Goal: Task Accomplishment & Management: Manage account settings

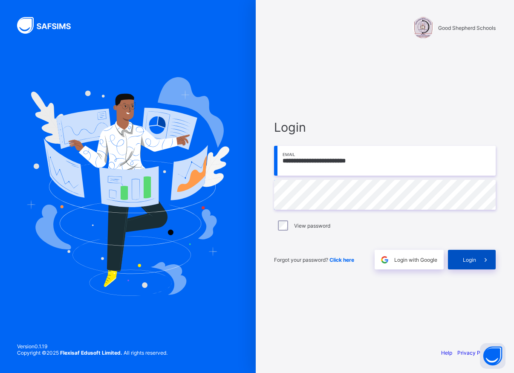
click at [472, 261] on span "Login" at bounding box center [469, 260] width 13 height 6
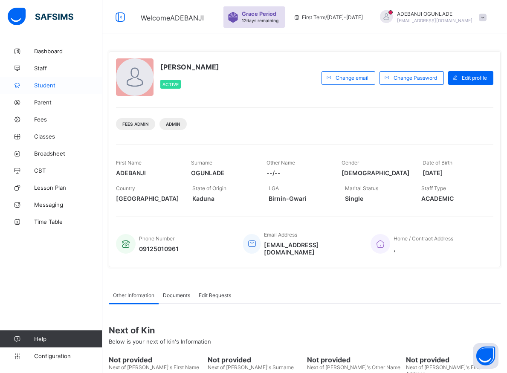
click at [39, 85] on span "Student" at bounding box center [68, 85] width 68 height 7
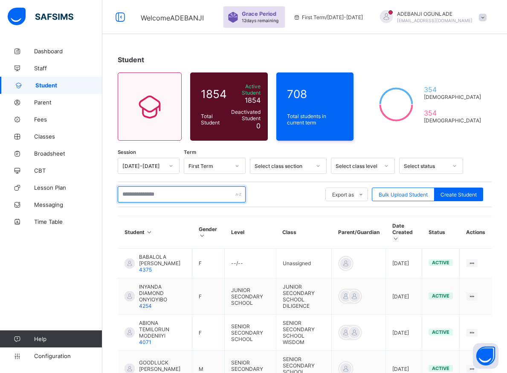
click at [181, 192] on input "text" at bounding box center [182, 194] width 128 height 16
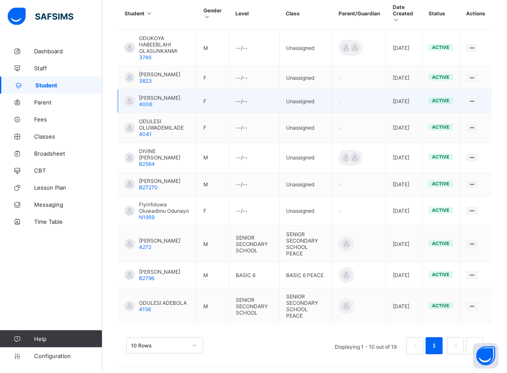
scroll to position [220, 0]
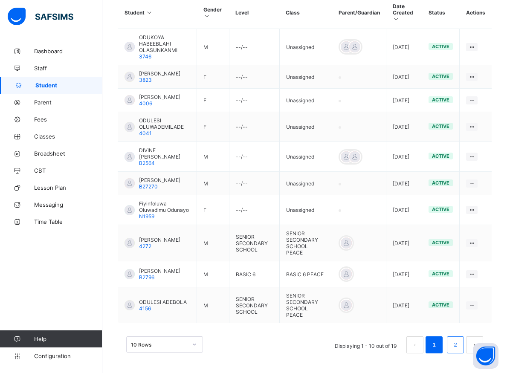
click at [459, 347] on link "2" at bounding box center [455, 344] width 8 height 11
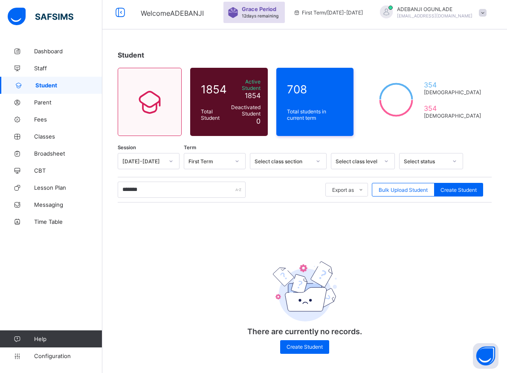
scroll to position [0, 0]
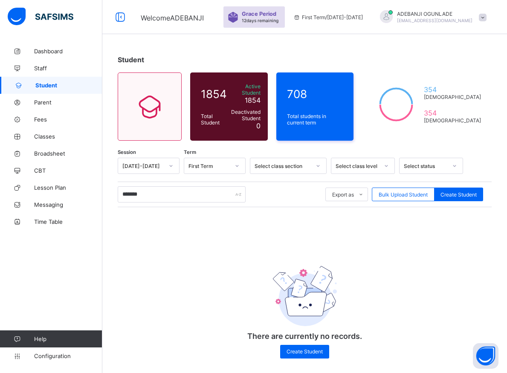
click at [464, 347] on div "Session [DATE]-[DATE] Term First Term Select class section Select class level S…" at bounding box center [305, 262] width 374 height 209
click at [148, 191] on input "*******" at bounding box center [182, 194] width 128 height 16
type input "*"
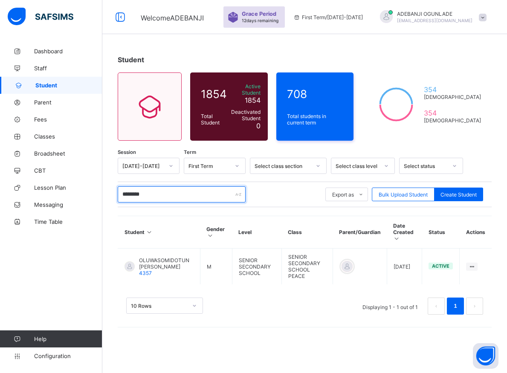
type input "*********"
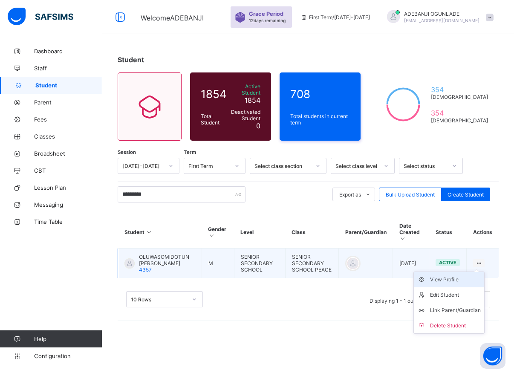
click at [451, 275] on div "View Profile" at bounding box center [455, 279] width 51 height 9
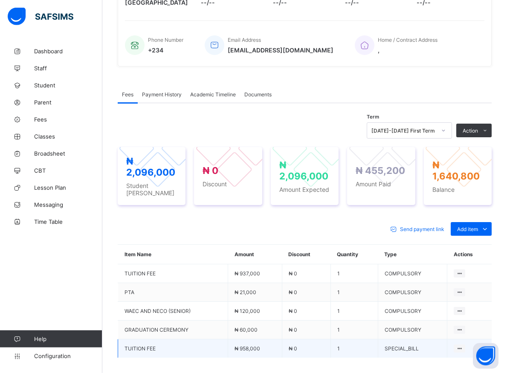
scroll to position [209, 0]
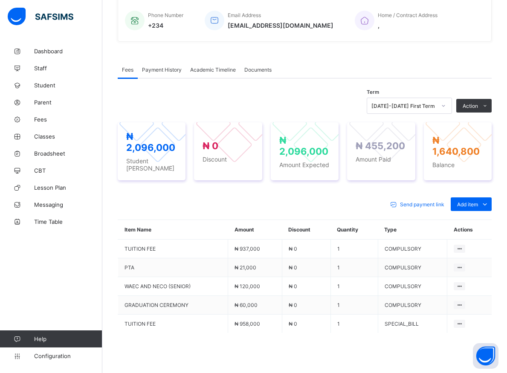
click at [446, 108] on icon at bounding box center [443, 105] width 5 height 9
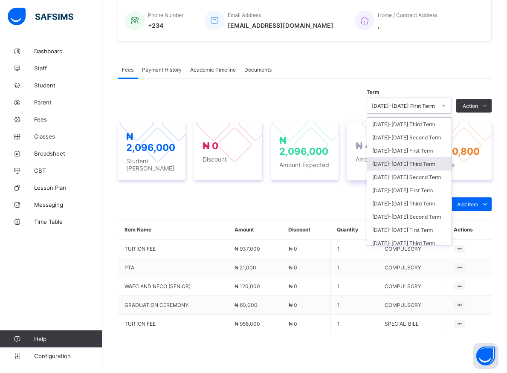
click at [403, 164] on div "[DATE]-[DATE] Third Term" at bounding box center [409, 163] width 84 height 13
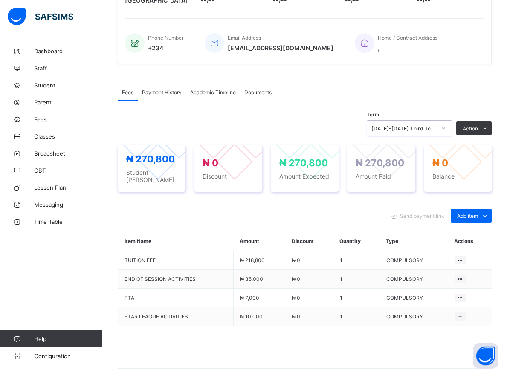
scroll to position [202, 0]
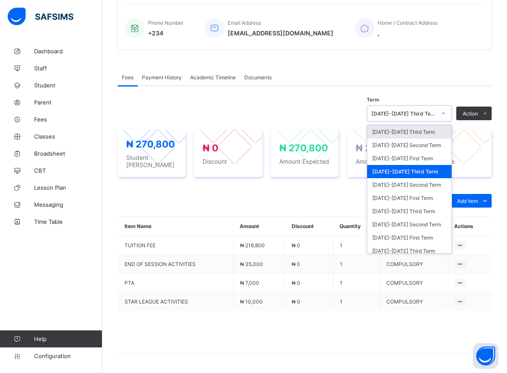
click at [446, 116] on icon at bounding box center [443, 113] width 5 height 9
click at [403, 161] on div "[DATE]-[DATE] First Term" at bounding box center [409, 158] width 84 height 13
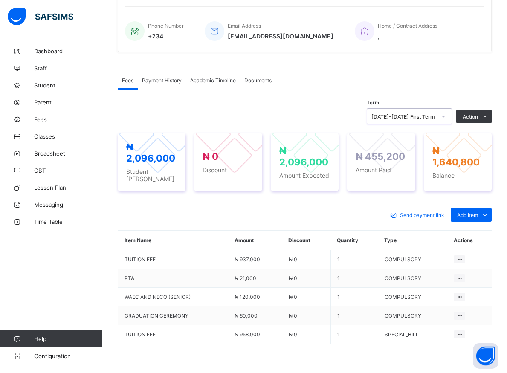
scroll to position [166, 0]
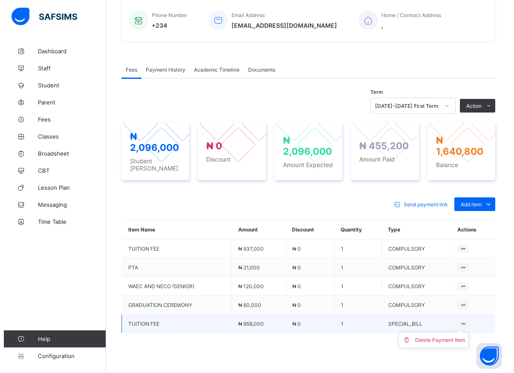
scroll to position [253, 0]
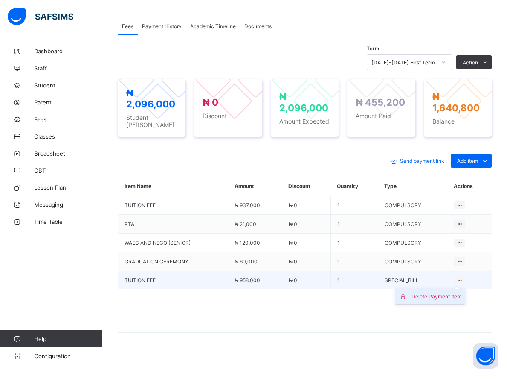
click at [454, 293] on div "Delete Payment Item" at bounding box center [437, 297] width 50 height 9
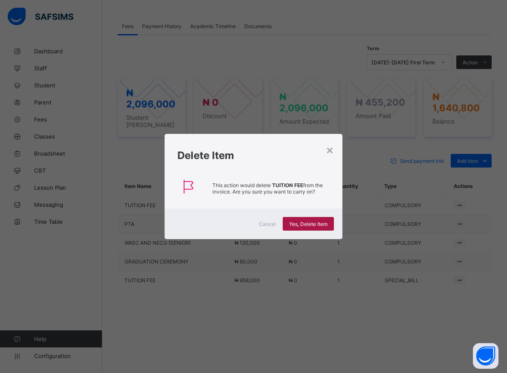
click at [320, 226] on span "Yes, Delete Item" at bounding box center [308, 224] width 38 height 6
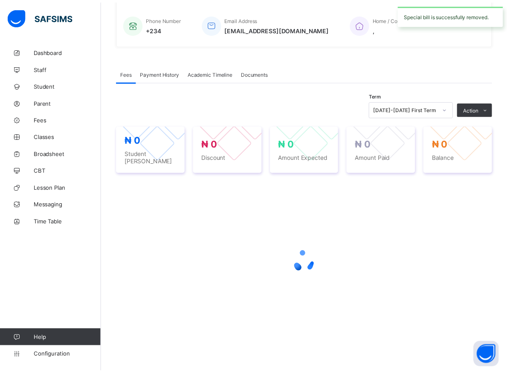
scroll to position [202, 0]
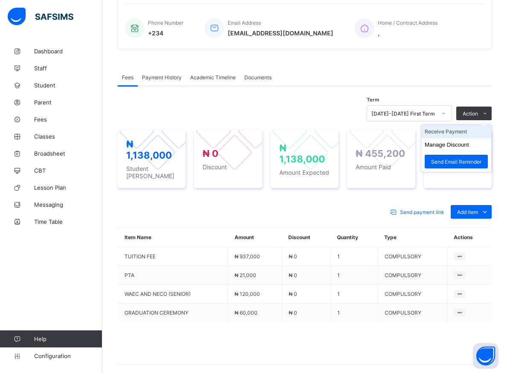
click at [466, 132] on li "Receive Payment" at bounding box center [456, 131] width 70 height 13
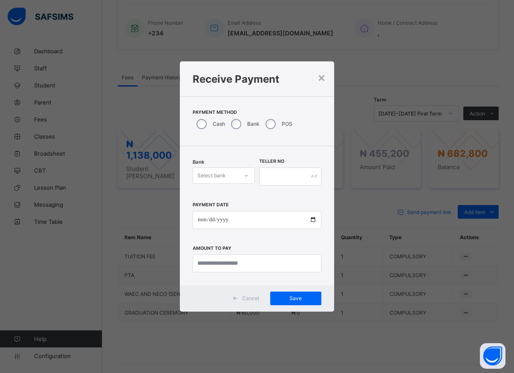
click at [252, 178] on div at bounding box center [246, 176] width 14 height 14
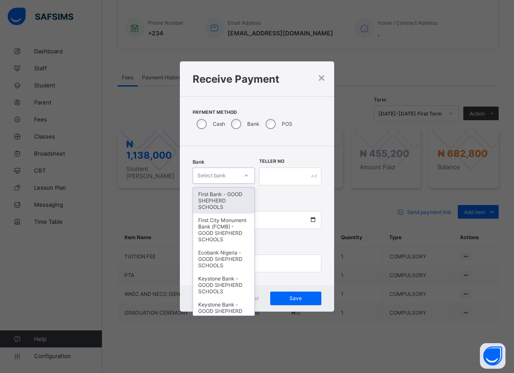
click at [217, 206] on div "First Bank - GOOD SHEPHERD SCHOOLS" at bounding box center [223, 201] width 61 height 26
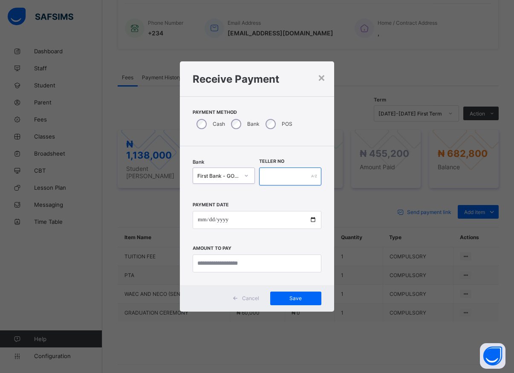
click at [266, 177] on input "text" at bounding box center [290, 177] width 62 height 18
type input "*****"
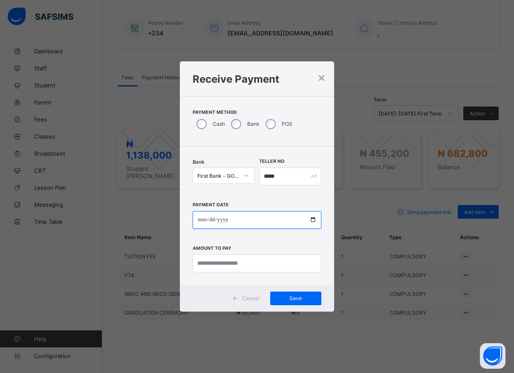
click at [312, 220] on input "date" at bounding box center [257, 220] width 129 height 18
type input "**********"
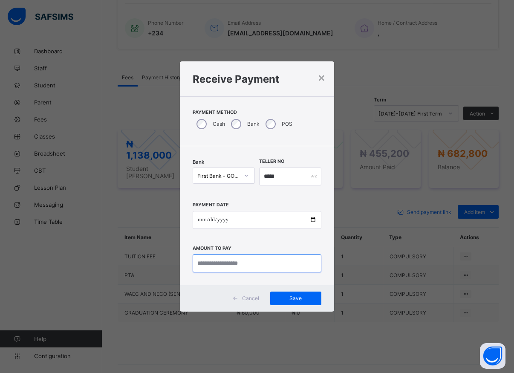
click at [238, 266] on input "currency" at bounding box center [257, 264] width 129 height 18
type input "*********"
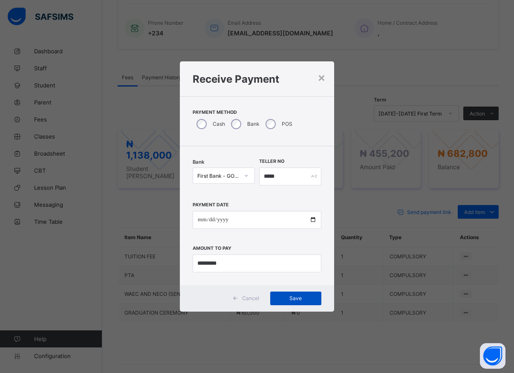
click at [302, 301] on span "Save" at bounding box center [296, 298] width 38 height 6
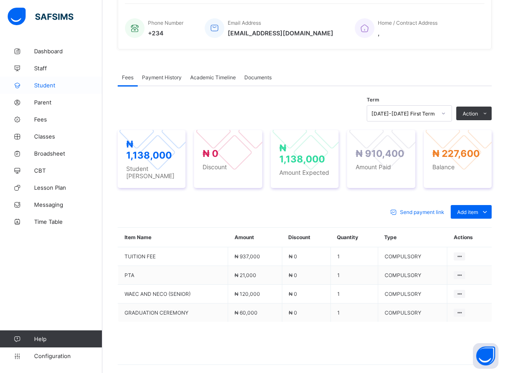
click at [43, 85] on span "Student" at bounding box center [68, 85] width 68 height 7
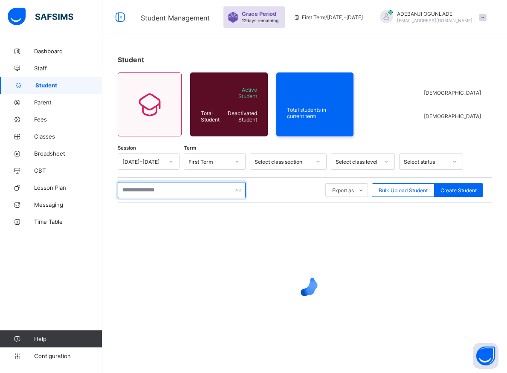
click at [164, 192] on input "text" at bounding box center [182, 190] width 128 height 16
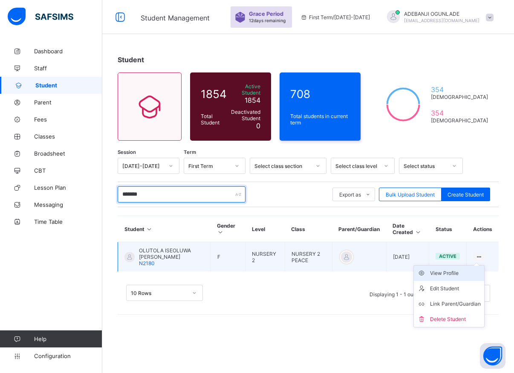
type input "*******"
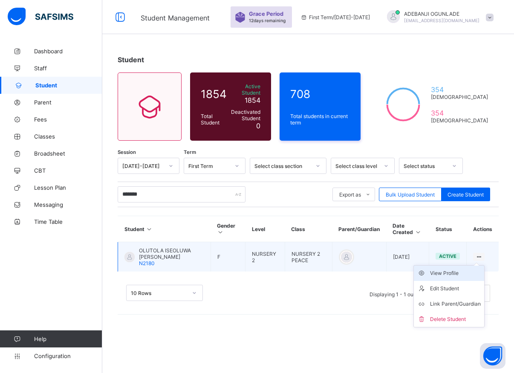
click at [455, 269] on div "View Profile" at bounding box center [455, 273] width 51 height 9
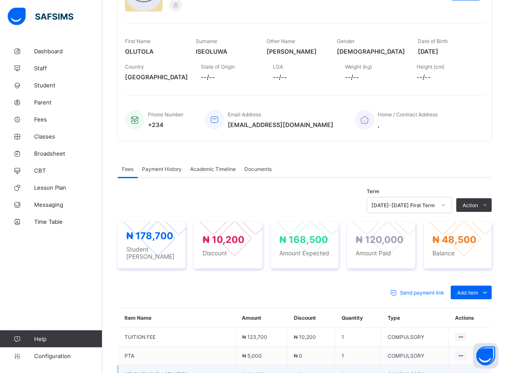
scroll to position [217, 0]
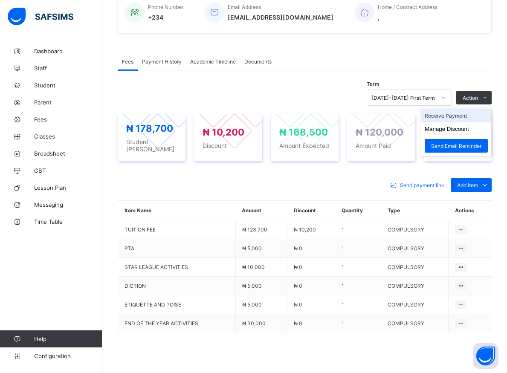
click at [458, 114] on li "Receive Payment" at bounding box center [456, 115] width 70 height 13
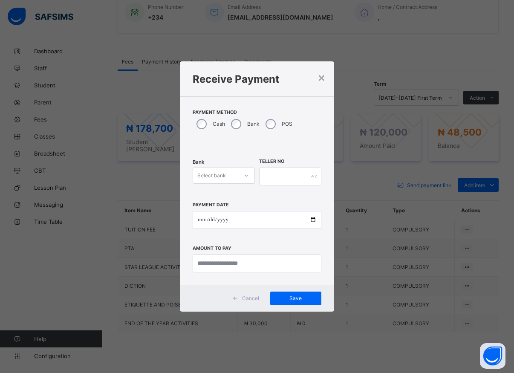
click at [248, 174] on icon at bounding box center [246, 175] width 5 height 9
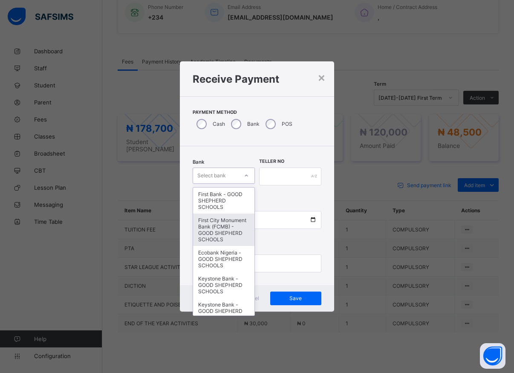
click at [222, 230] on div "First City Monument Bank (FCMB) - GOOD SHEPHERD SCHOOLS" at bounding box center [223, 230] width 61 height 32
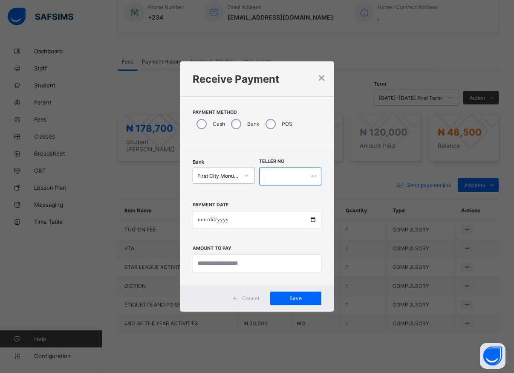
click at [276, 177] on input "text" at bounding box center [290, 177] width 62 height 18
type input "*****"
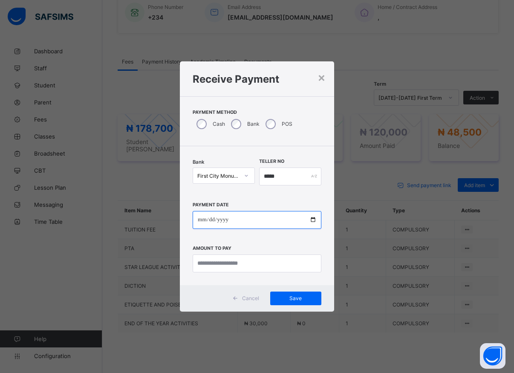
click at [313, 220] on input "date" at bounding box center [257, 220] width 129 height 18
type input "**********"
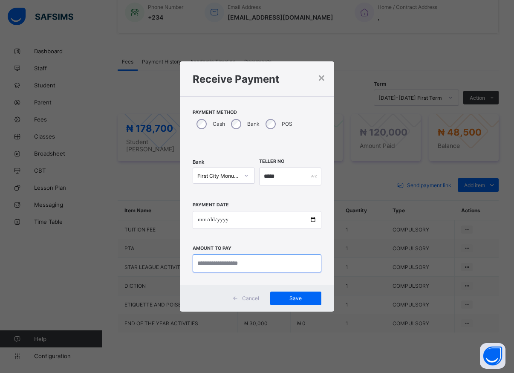
click at [239, 268] on input "currency" at bounding box center [257, 264] width 129 height 18
type input "********"
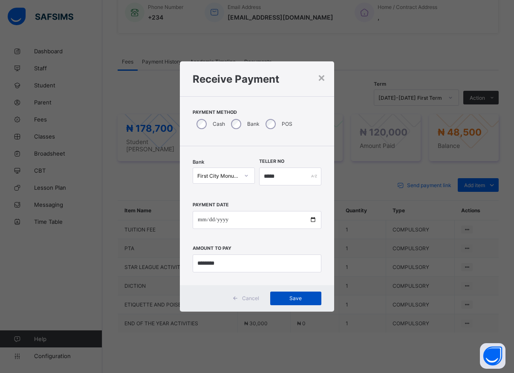
click at [300, 301] on span "Save" at bounding box center [296, 298] width 38 height 6
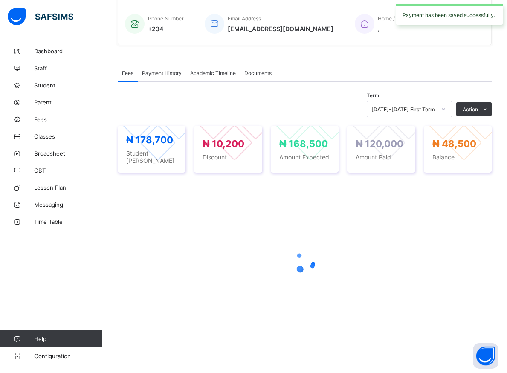
scroll to position [202, 0]
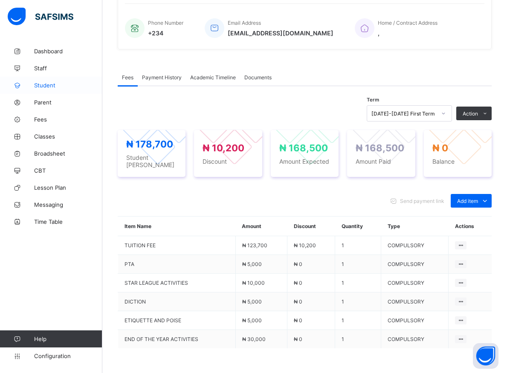
click at [43, 84] on span "Student" at bounding box center [68, 85] width 68 height 7
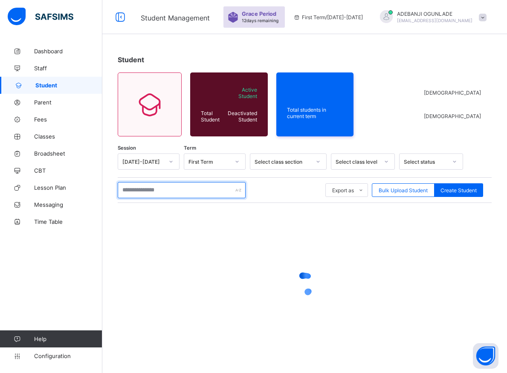
click at [171, 188] on input "text" at bounding box center [182, 190] width 128 height 16
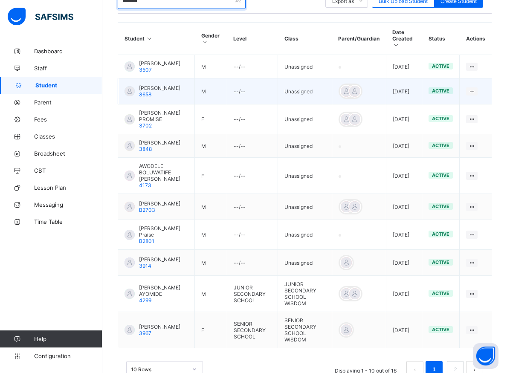
scroll to position [246, 0]
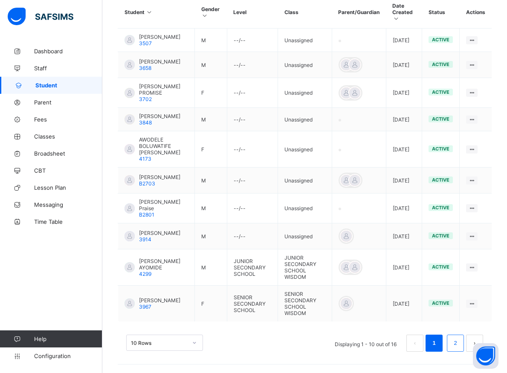
type input "*******"
click at [459, 345] on link "2" at bounding box center [455, 343] width 8 height 11
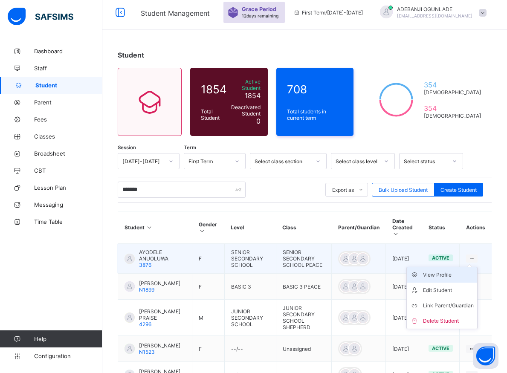
click at [458, 271] on div "View Profile" at bounding box center [448, 275] width 51 height 9
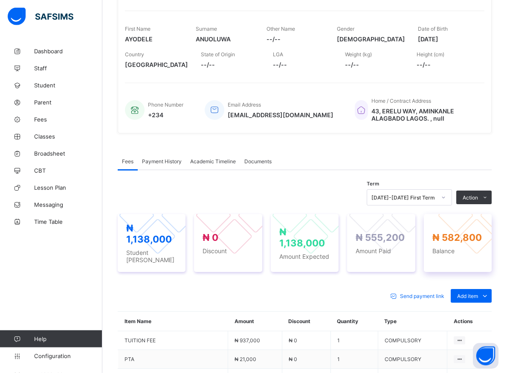
scroll to position [135, 0]
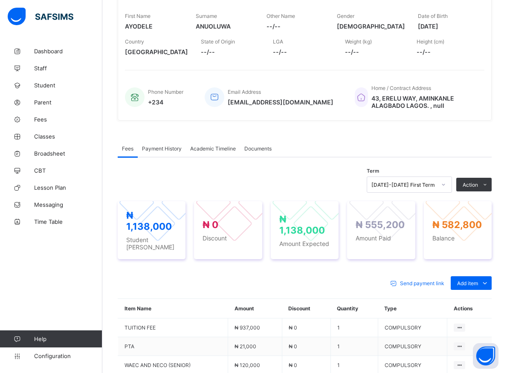
click at [162, 150] on span "Payment History" at bounding box center [162, 148] width 40 height 6
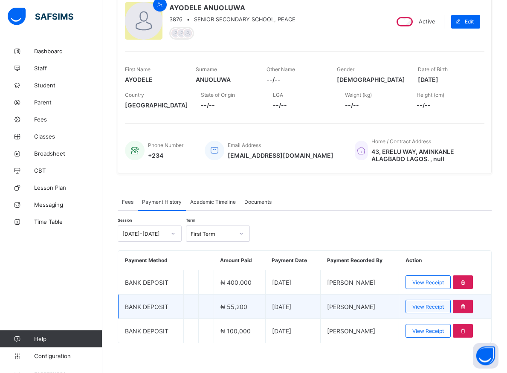
scroll to position [86, 0]
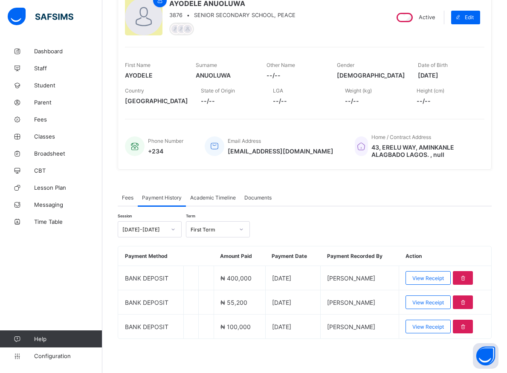
click at [126, 198] on span "Fees" at bounding box center [128, 197] width 12 height 6
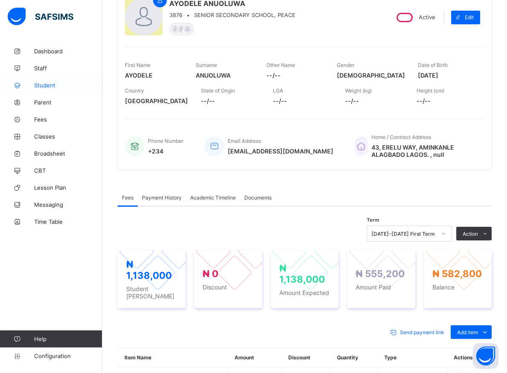
click at [50, 86] on span "Student" at bounding box center [68, 85] width 68 height 7
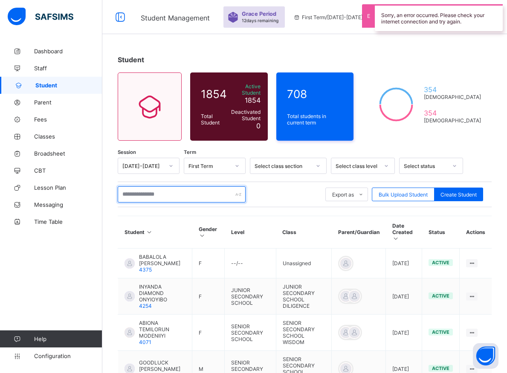
click at [165, 193] on input "text" at bounding box center [182, 194] width 128 height 16
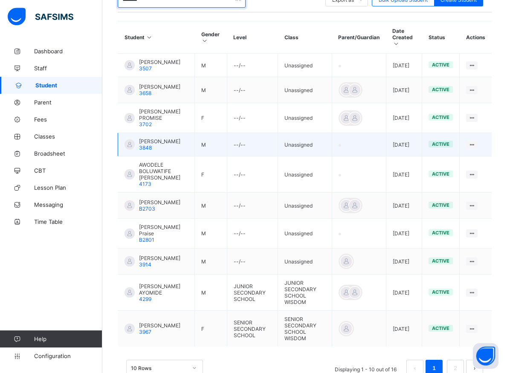
scroll to position [246, 0]
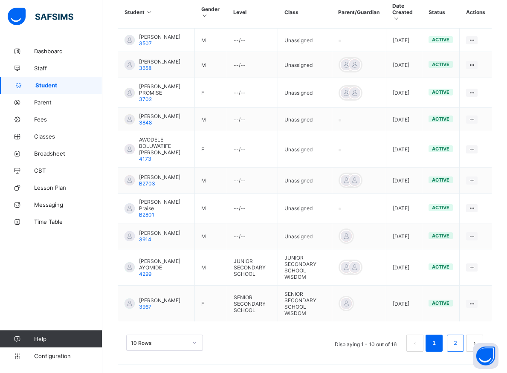
type input "*******"
click at [459, 342] on link "2" at bounding box center [455, 343] width 8 height 11
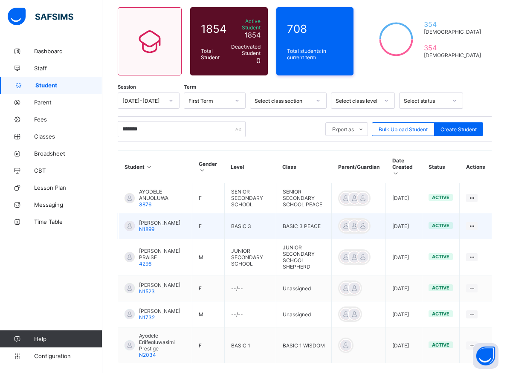
scroll to position [92, 0]
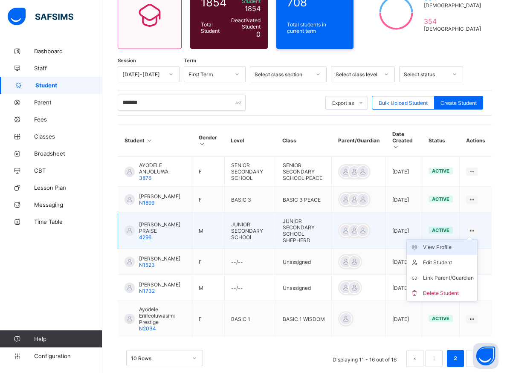
click at [456, 243] on div "View Profile" at bounding box center [448, 247] width 51 height 9
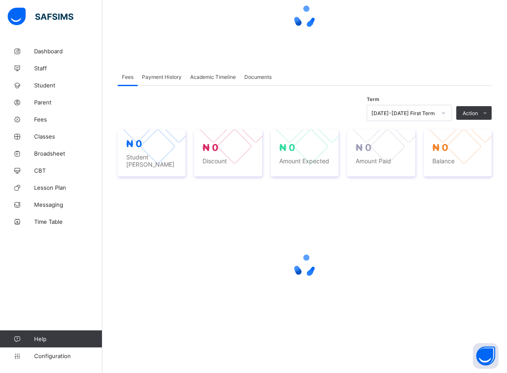
scroll to position [91, 0]
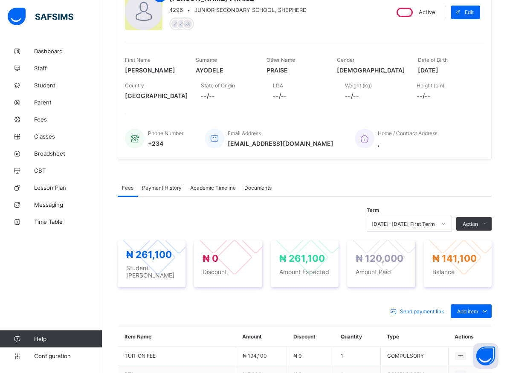
click at [160, 192] on div "Payment History" at bounding box center [162, 187] width 48 height 17
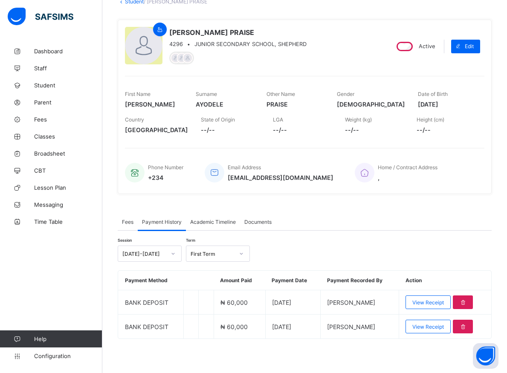
click at [129, 223] on span "Fees" at bounding box center [128, 222] width 12 height 6
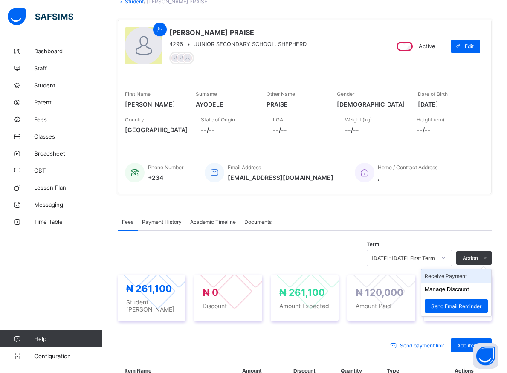
click at [459, 279] on li "Receive Payment" at bounding box center [456, 276] width 70 height 13
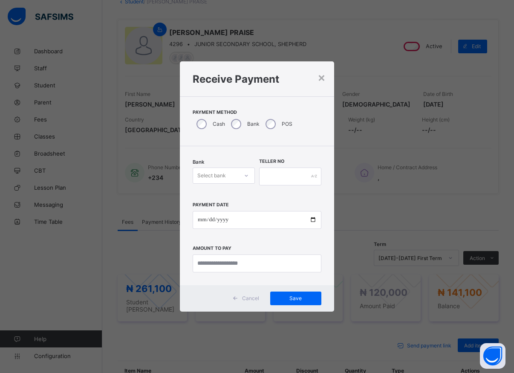
click at [244, 177] on icon at bounding box center [246, 175] width 5 height 9
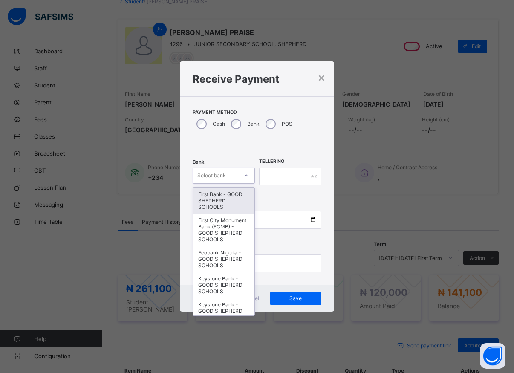
click at [218, 202] on div "First Bank - GOOD SHEPHERD SCHOOLS" at bounding box center [223, 201] width 61 height 26
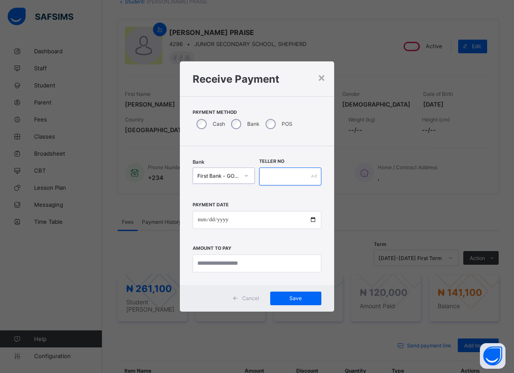
click at [267, 181] on input "text" at bounding box center [290, 177] width 62 height 18
type input "*****"
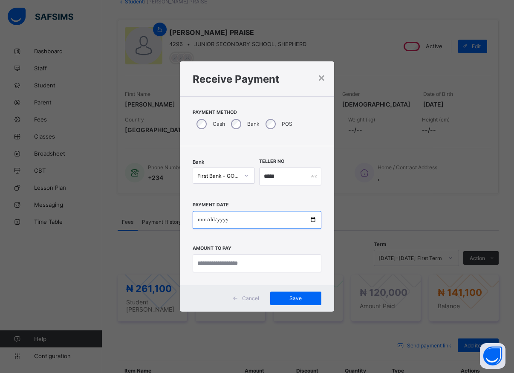
click at [311, 221] on input "date" at bounding box center [257, 220] width 129 height 18
type input "**********"
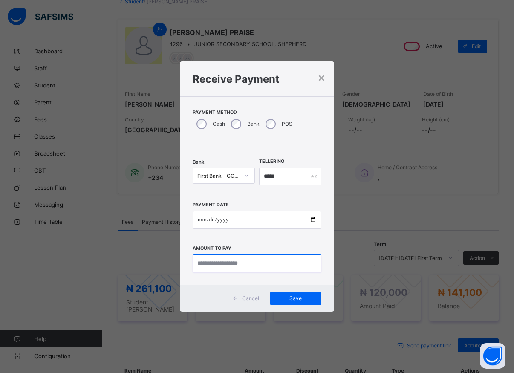
click at [233, 263] on input "currency" at bounding box center [257, 264] width 129 height 18
type input "********"
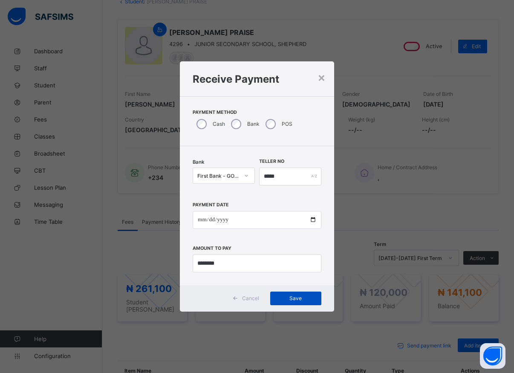
click at [301, 299] on span "Save" at bounding box center [296, 298] width 38 height 6
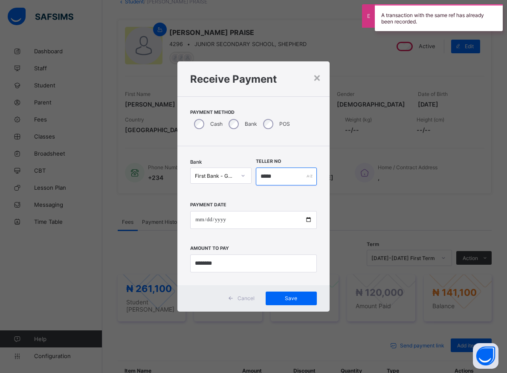
click at [285, 179] on input "*****" at bounding box center [286, 177] width 61 height 18
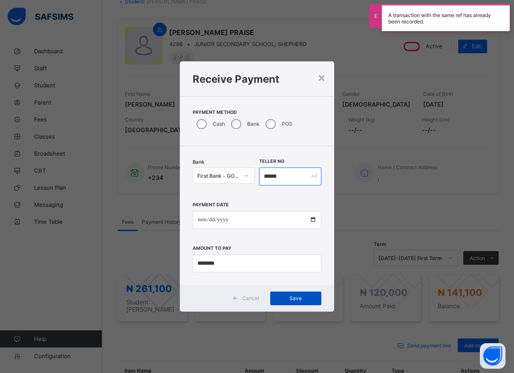
type input "******"
click at [295, 301] on span "Save" at bounding box center [296, 298] width 38 height 6
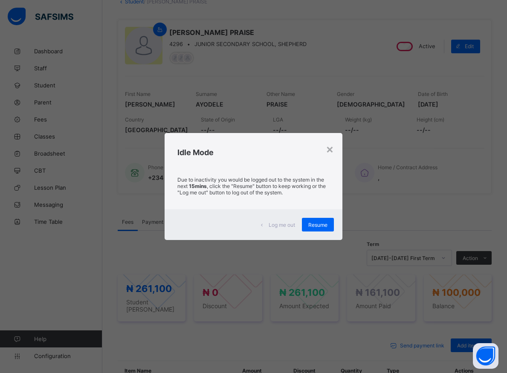
click at [469, 173] on div "× Idle Mode Due to inactivity you would be logged out to the system in the next…" at bounding box center [253, 186] width 507 height 373
click at [331, 151] on div "×" at bounding box center [330, 149] width 8 height 14
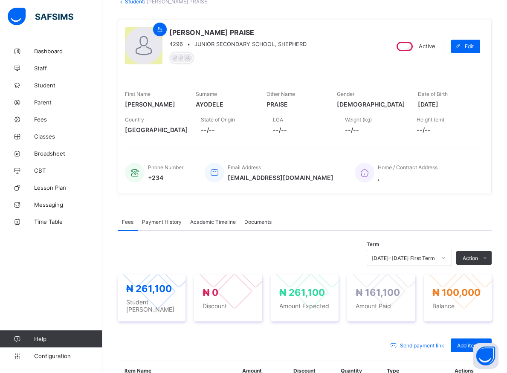
click at [320, 216] on div "Fees Payment History Academic Timeline Documents" at bounding box center [305, 221] width 374 height 17
click at [453, 170] on div "Home / Contract Address ," at bounding box center [415, 173] width 121 height 28
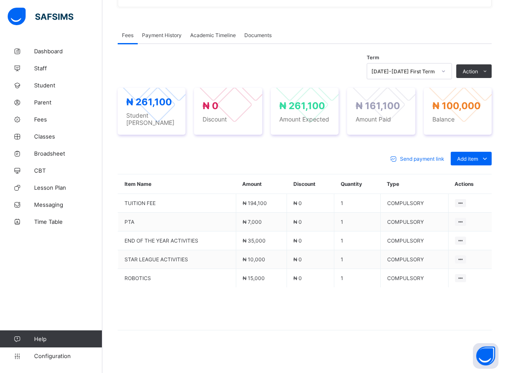
scroll to position [70, 0]
